Goal: Information Seeking & Learning: Check status

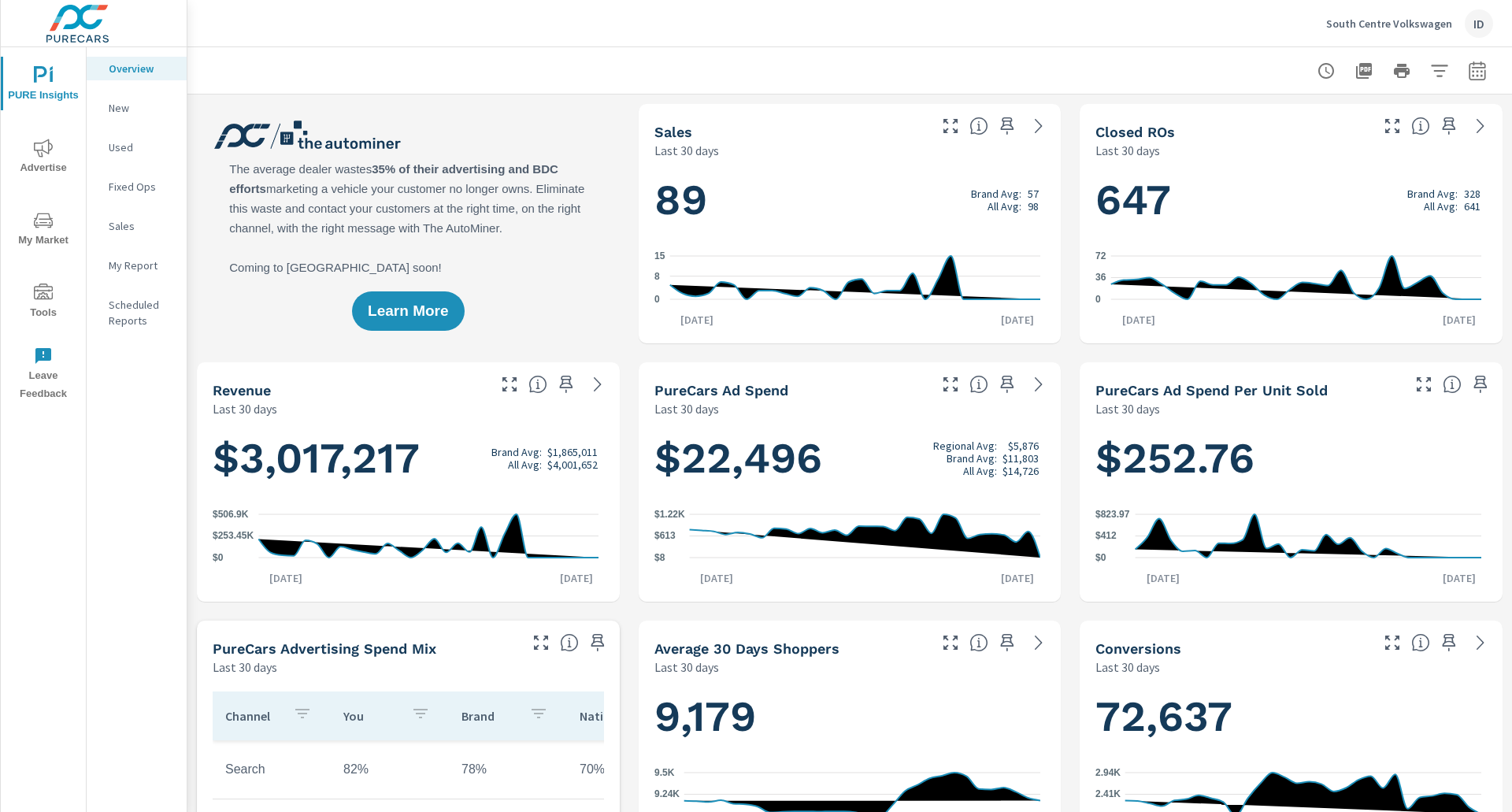
click at [48, 133] on button "Advertise" at bounding box center [43, 156] width 85 height 53
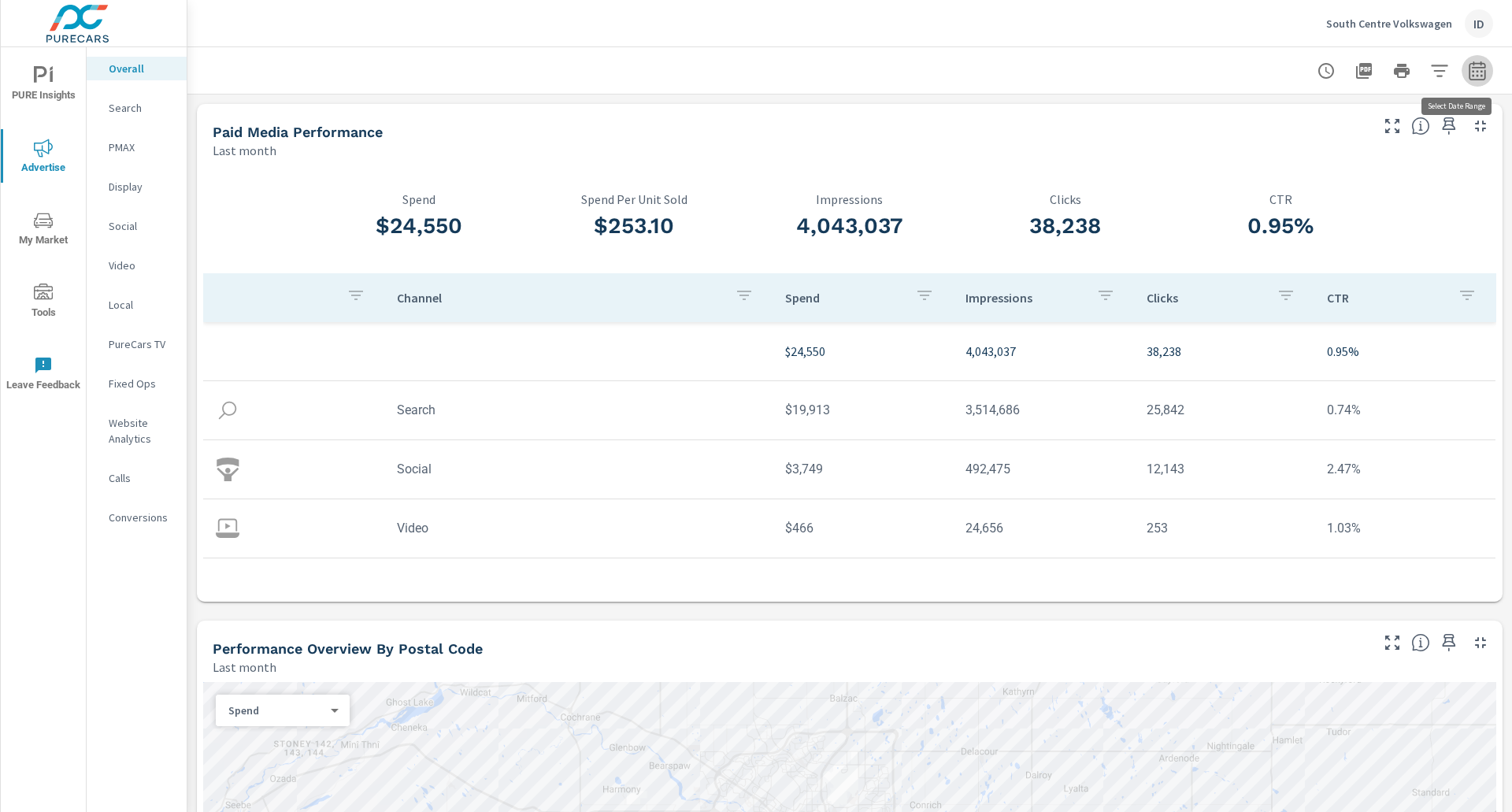
click at [1471, 70] on icon "button" at bounding box center [1478, 71] width 19 height 19
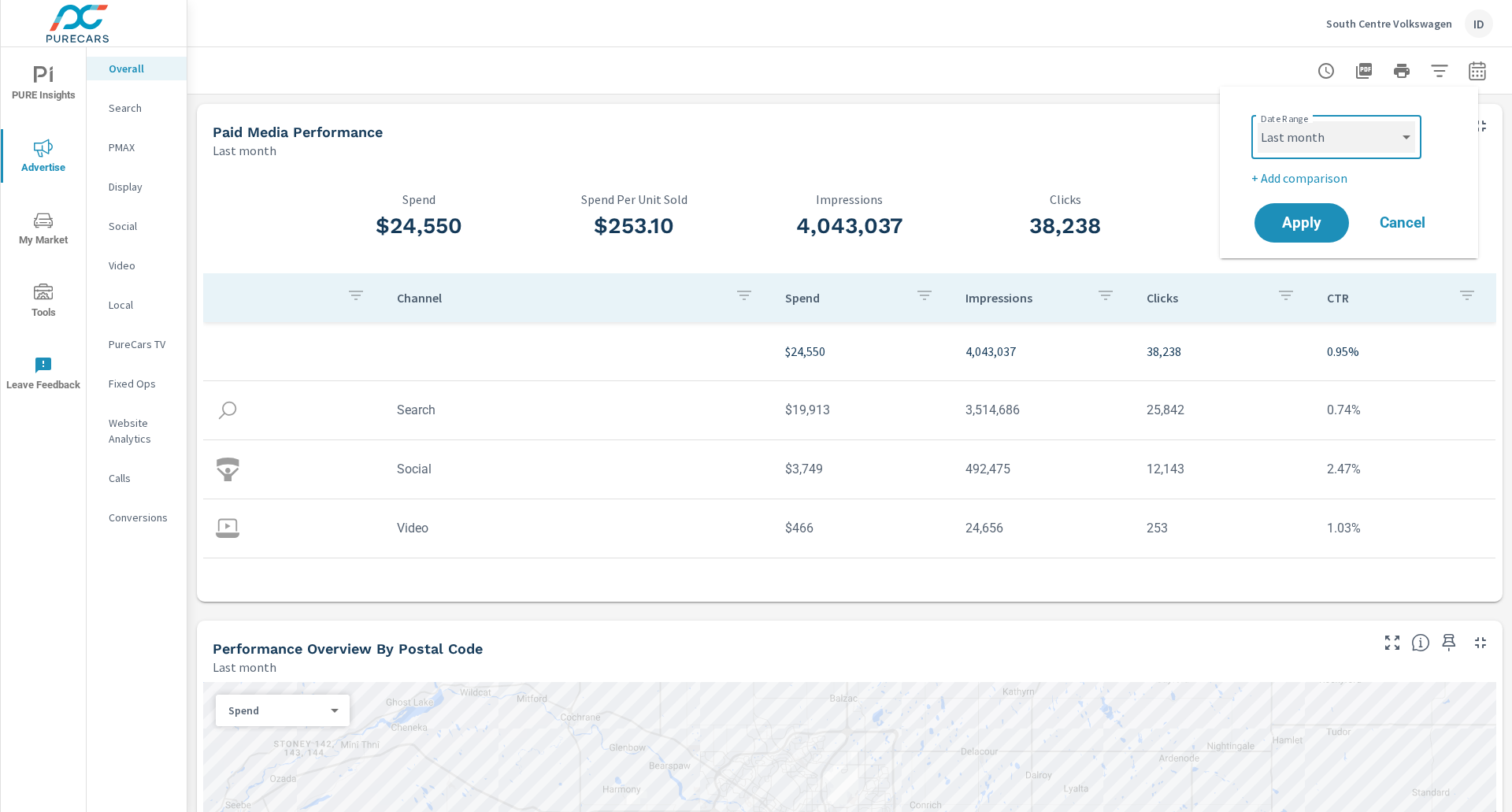
click at [1404, 144] on select "Custom [DATE] Last week Last 7 days Last 14 days Last 30 days Last 45 days Last…" at bounding box center [1336, 137] width 158 height 32
click at [1257, 121] on select "Custom [DATE] Last week Last 7 days Last 14 days Last 30 days Last 45 days Last…" at bounding box center [1336, 137] width 158 height 32
select select "Month to date"
click at [1318, 231] on span "Apply" at bounding box center [1302, 224] width 64 height 15
